Goal: Transaction & Acquisition: Book appointment/travel/reservation

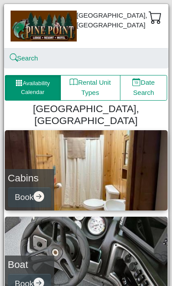
click at [26, 82] on button "Availability Calendar" at bounding box center [33, 88] width 56 height 26
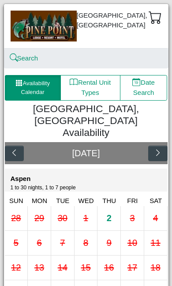
click at [135, 207] on div "3" at bounding box center [132, 218] width 23 height 24
click at [160, 206] on div "4" at bounding box center [155, 218] width 23 height 24
click at [162, 207] on div "4" at bounding box center [155, 218] width 23 height 24
click at [132, 211] on div "3" at bounding box center [132, 217] width 5 height 13
click at [165, 206] on div "4" at bounding box center [155, 218] width 23 height 24
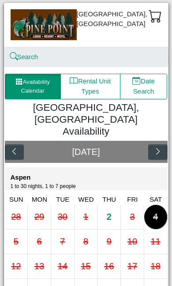
scroll to position [3, 0]
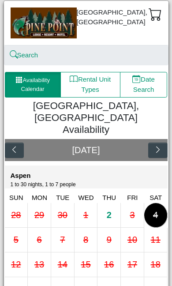
click at [82, 82] on button "Rental Unit Types" at bounding box center [90, 85] width 60 height 26
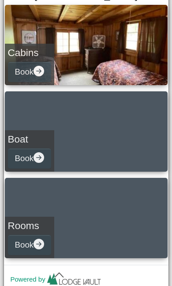
scroll to position [125, 0]
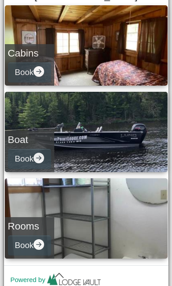
click at [34, 235] on button "Book" at bounding box center [29, 245] width 43 height 20
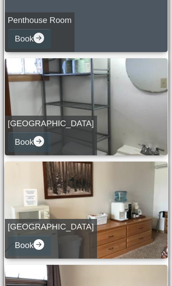
scroll to position [163, 0]
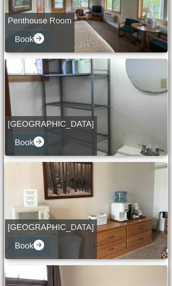
click at [44, 134] on button "Book" at bounding box center [29, 142] width 43 height 20
select select "*"
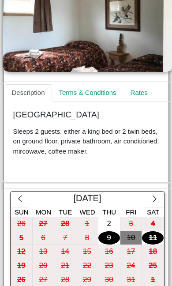
click at [132, 221] on div "3" at bounding box center [131, 224] width 22 height 14
click at [153, 222] on div "4" at bounding box center [153, 224] width 22 height 14
click at [34, 155] on div "[GEOGRAPHIC_DATA] Sleeps 2 guests, either a king bed or 2 twin beds, on ground …" at bounding box center [87, 136] width 165 height 70
click at [127, 167] on div "[GEOGRAPHIC_DATA] Sleeps 2 guests, either a king bed or 2 twin beds, on ground …" at bounding box center [87, 136] width 165 height 70
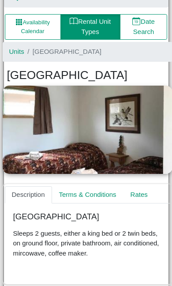
scroll to position [54, 0]
